Goal: Task Accomplishment & Management: Manage account settings

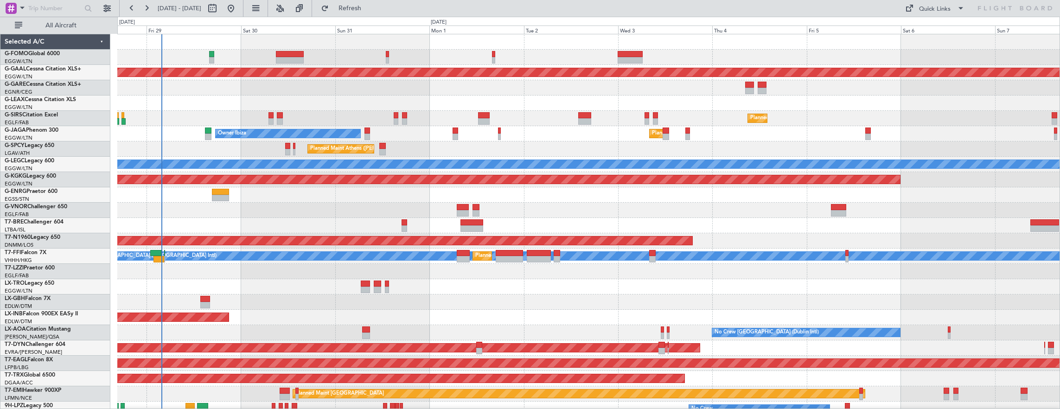
click at [202, 124] on div "Planned Maint [GEOGRAPHIC_DATA] ([GEOGRAPHIC_DATA])" at bounding box center [588, 118] width 943 height 15
click at [59, 19] on button "All Aircraft" at bounding box center [55, 25] width 90 height 15
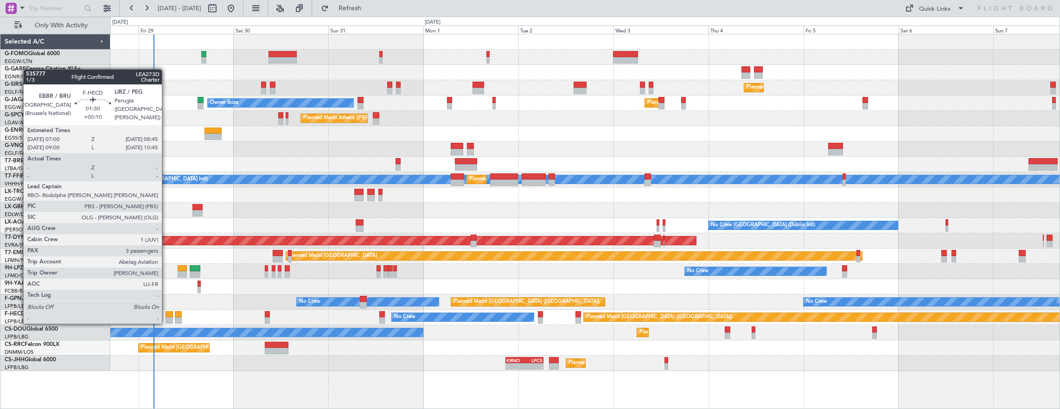
click at [166, 314] on div at bounding box center [169, 314] width 7 height 6
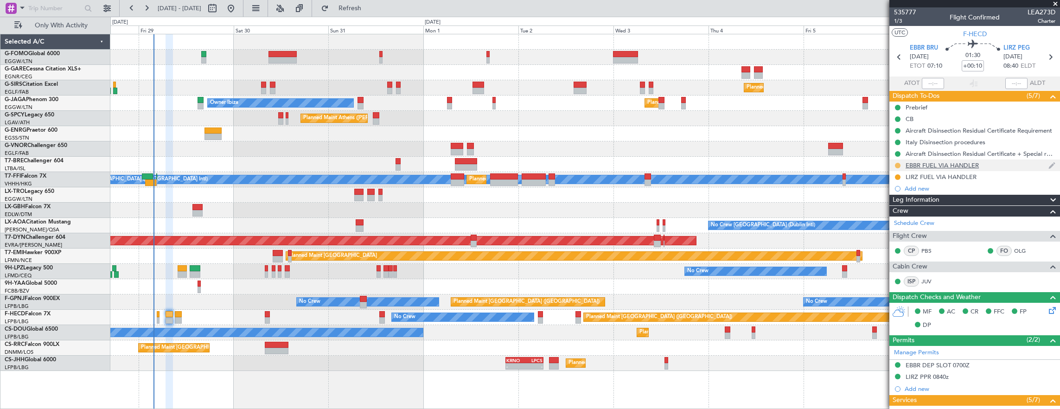
click at [898, 163] on button at bounding box center [898, 166] width 6 height 6
click at [895, 221] on span "Cancelled" at bounding box center [899, 219] width 26 height 9
click at [897, 176] on button at bounding box center [898, 177] width 6 height 6
click at [887, 234] on span "Cancelled" at bounding box center [899, 231] width 26 height 9
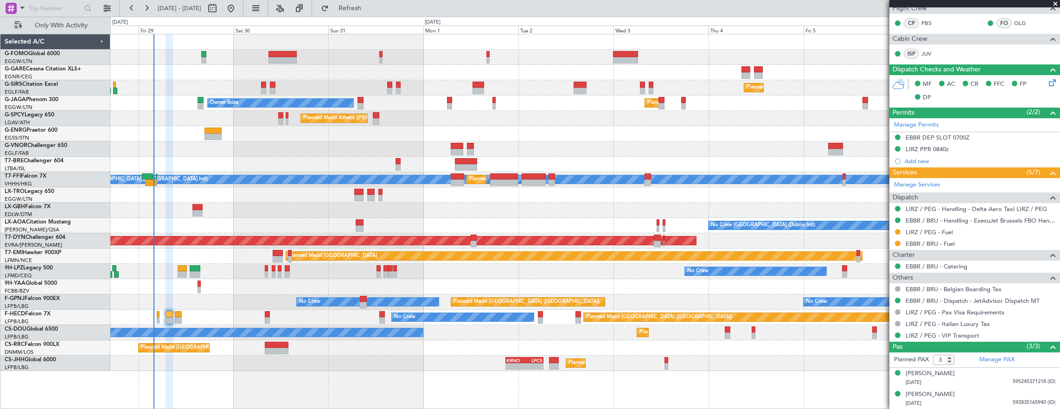
scroll to position [246, 0]
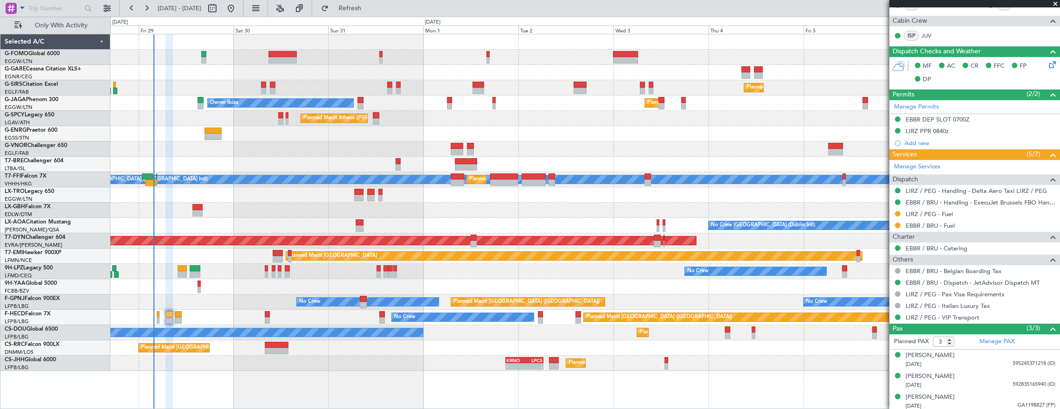
drag, startPoint x: 898, startPoint y: 209, endPoint x: 896, endPoint y: 228, distance: 19.2
click at [898, 211] on button at bounding box center [898, 214] width 6 height 6
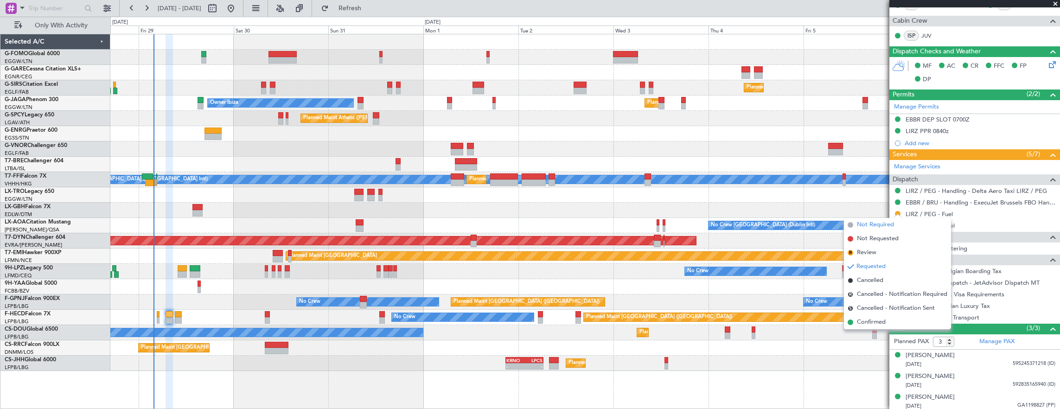
click at [888, 224] on span "Not Required" at bounding box center [875, 224] width 37 height 9
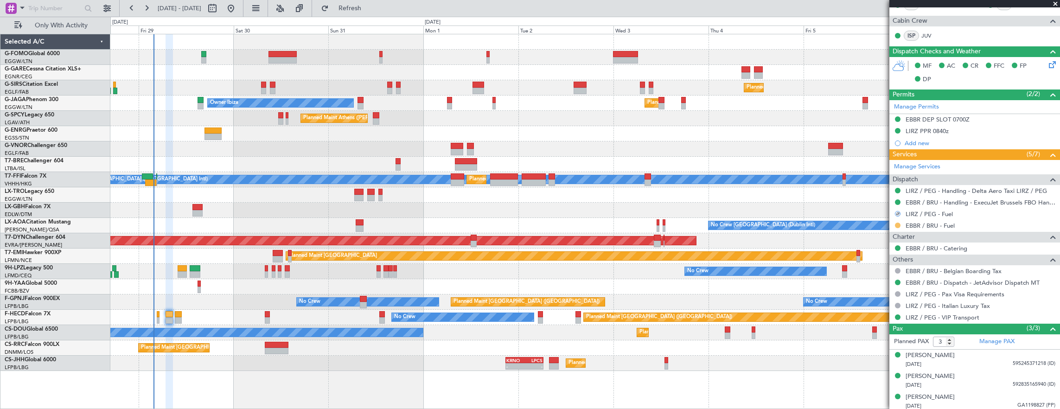
click at [898, 223] on button at bounding box center [898, 226] width 6 height 6
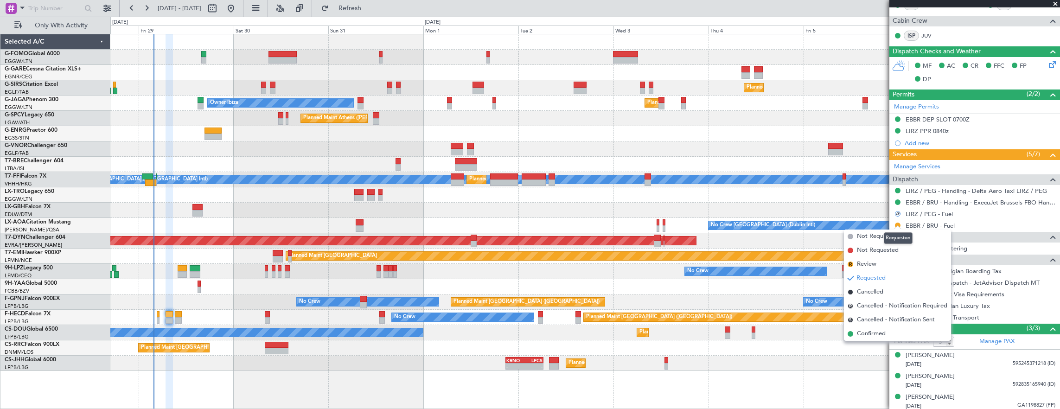
click at [882, 236] on mat-tooltip-component "Requested" at bounding box center [898, 238] width 42 height 25
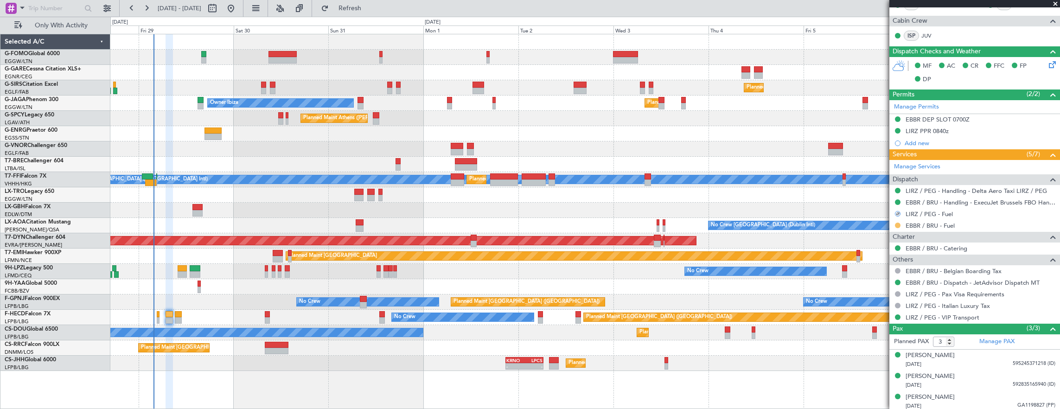
click at [897, 223] on button at bounding box center [898, 226] width 6 height 6
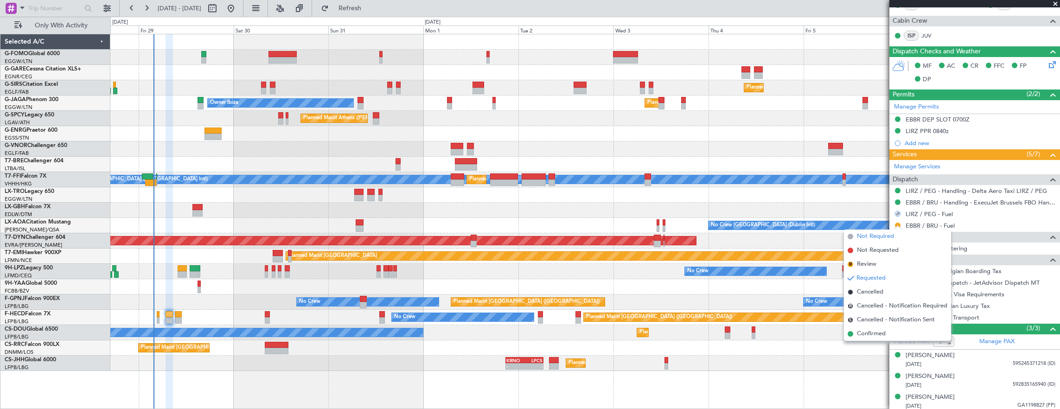
click at [870, 237] on span "Not Required" at bounding box center [875, 236] width 37 height 9
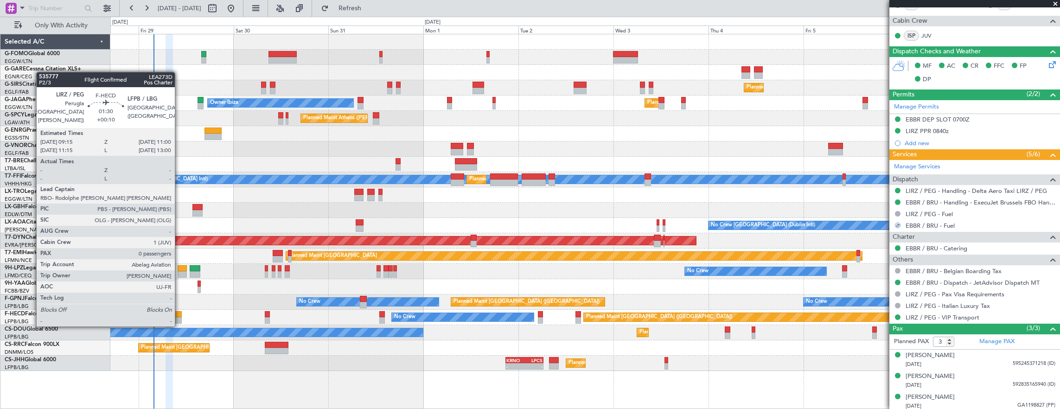
click at [179, 316] on div at bounding box center [178, 314] width 7 height 6
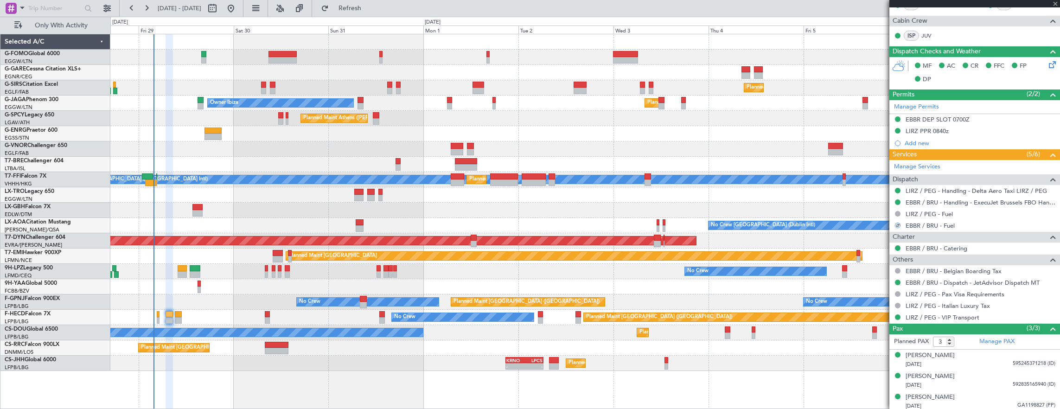
type input "0"
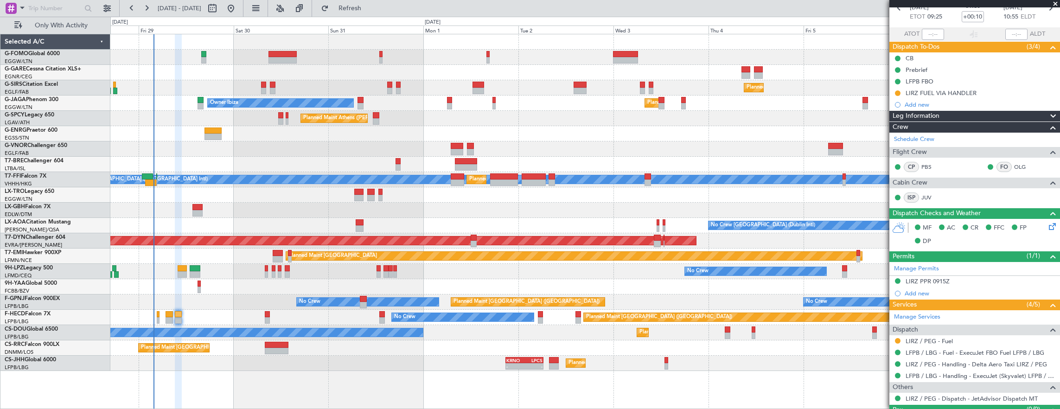
scroll to position [68, 0]
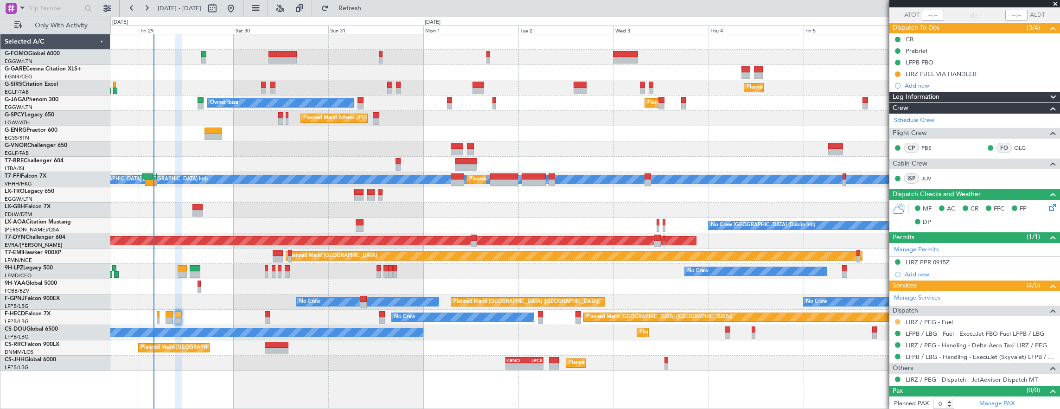
click at [895, 321] on button at bounding box center [898, 322] width 6 height 6
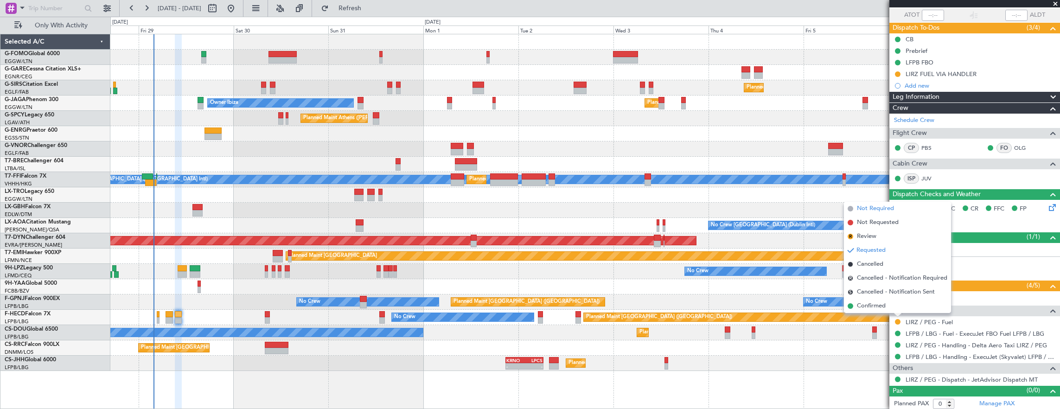
click at [881, 213] on li "Not Required" at bounding box center [897, 209] width 107 height 14
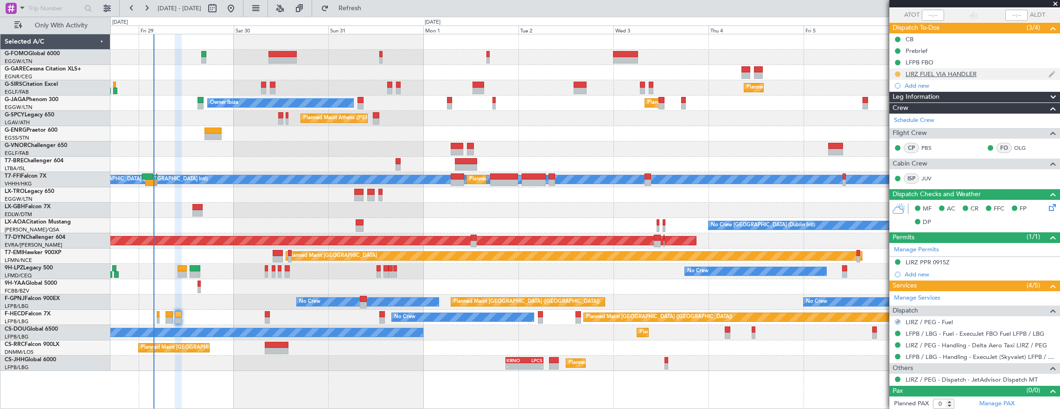
click at [898, 71] on button at bounding box center [898, 74] width 6 height 6
click at [886, 128] on li "Cancelled" at bounding box center [898, 128] width 50 height 14
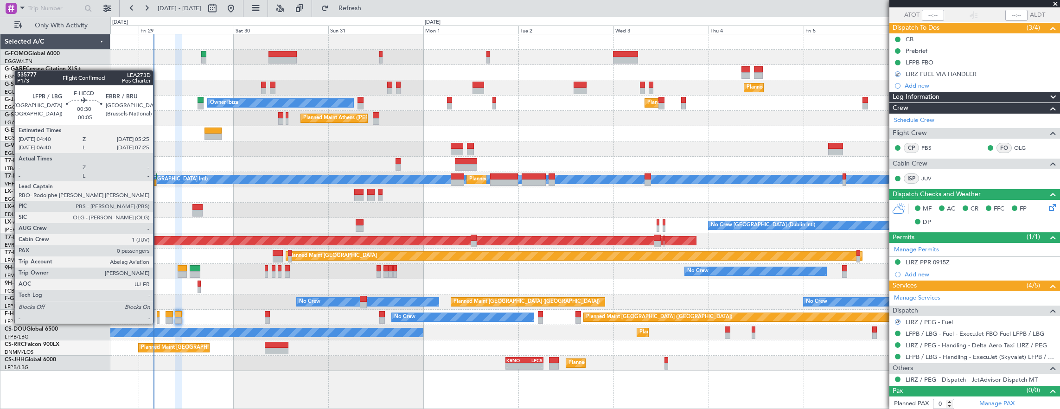
click at [158, 315] on div at bounding box center [158, 314] width 3 height 6
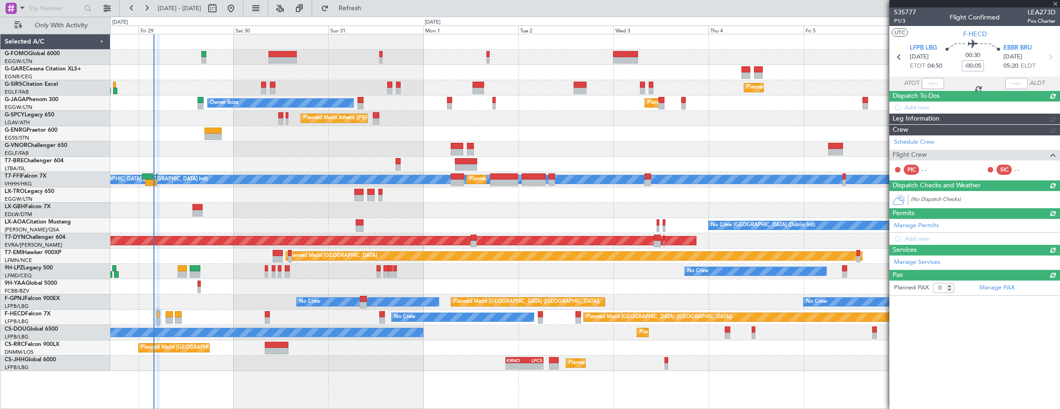
scroll to position [0, 0]
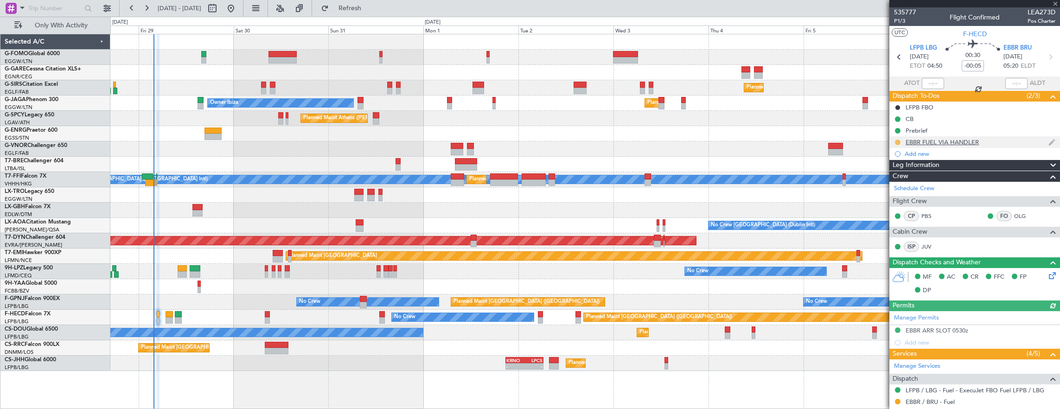
click at [897, 142] on button at bounding box center [898, 143] width 6 height 6
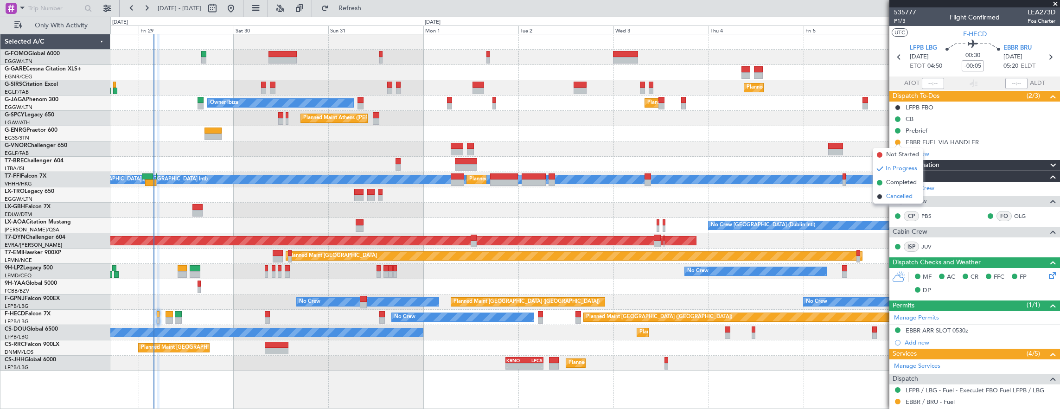
click at [885, 197] on li "Cancelled" at bounding box center [898, 197] width 50 height 14
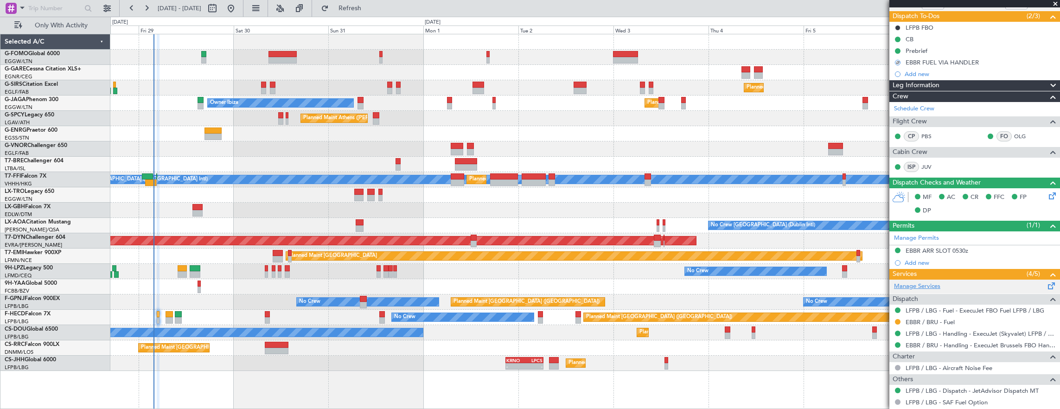
scroll to position [114, 0]
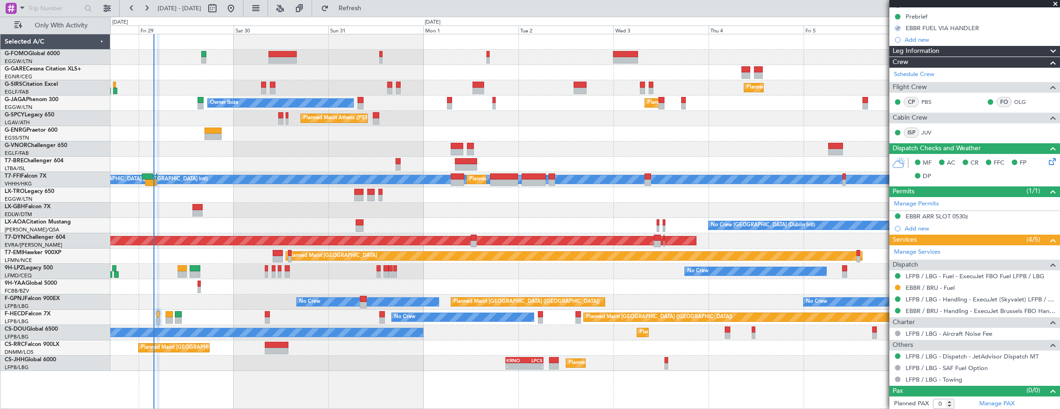
click at [898, 284] on div at bounding box center [897, 287] width 7 height 7
click at [899, 286] on button at bounding box center [898, 288] width 6 height 6
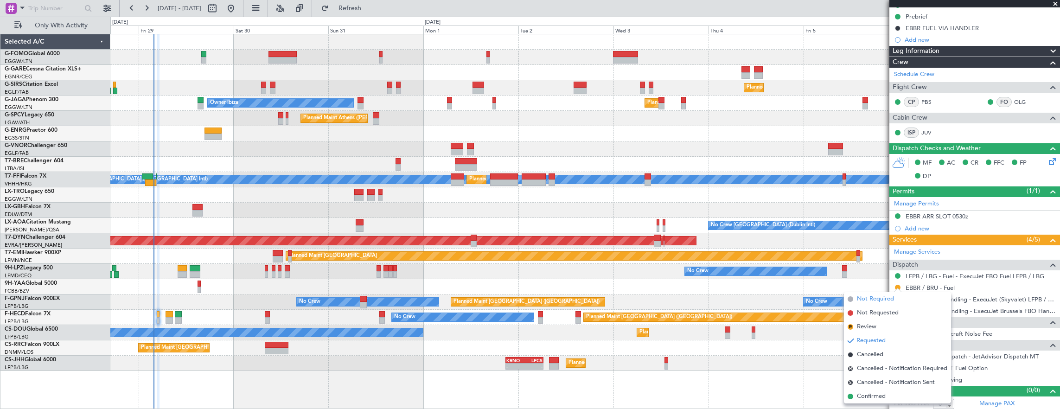
click at [864, 297] on span "Not Required" at bounding box center [875, 298] width 37 height 9
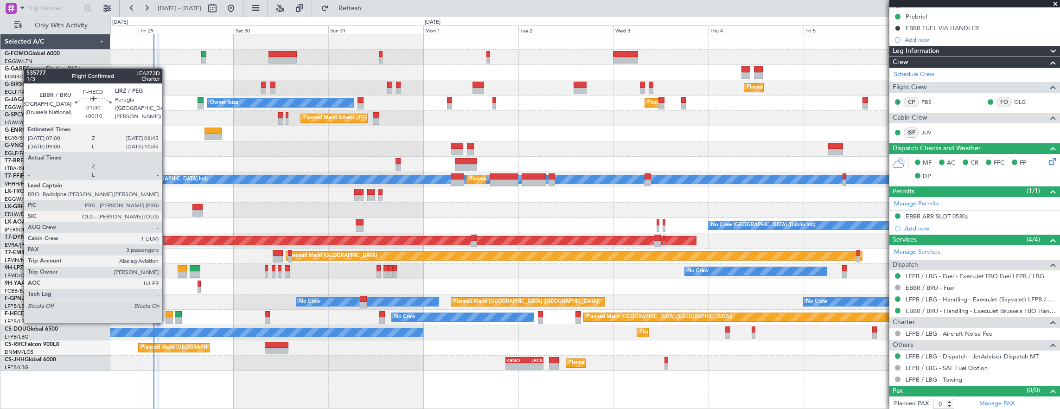
click at [167, 313] on div at bounding box center [169, 314] width 7 height 6
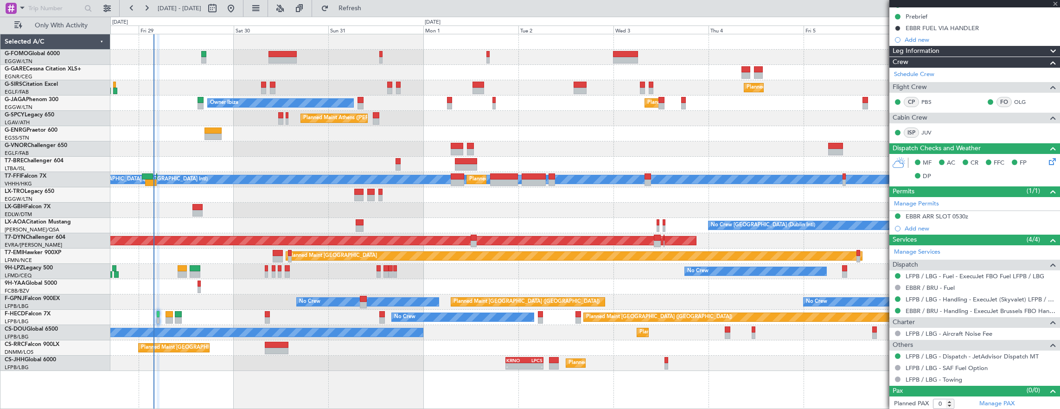
type input "+00:10"
type input "3"
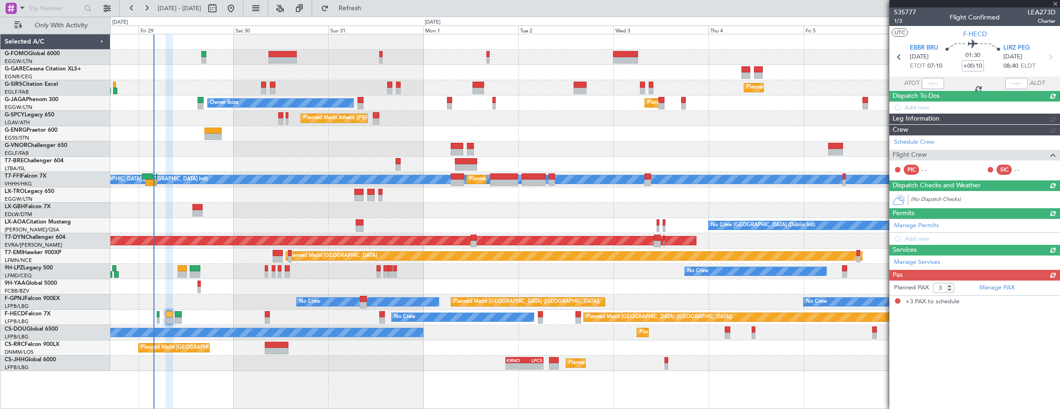
scroll to position [0, 0]
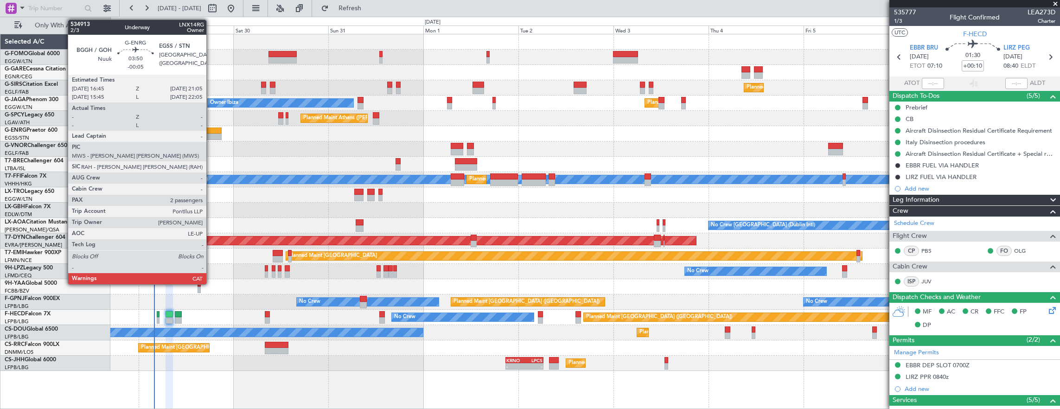
click at [211, 131] on div at bounding box center [212, 131] width 17 height 6
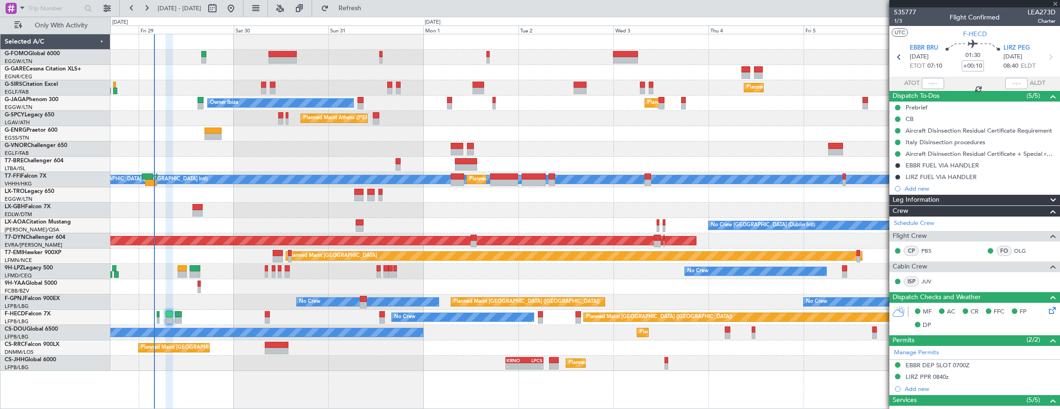
type input "-00:05"
type input "2"
